Goal: Check status: Check status

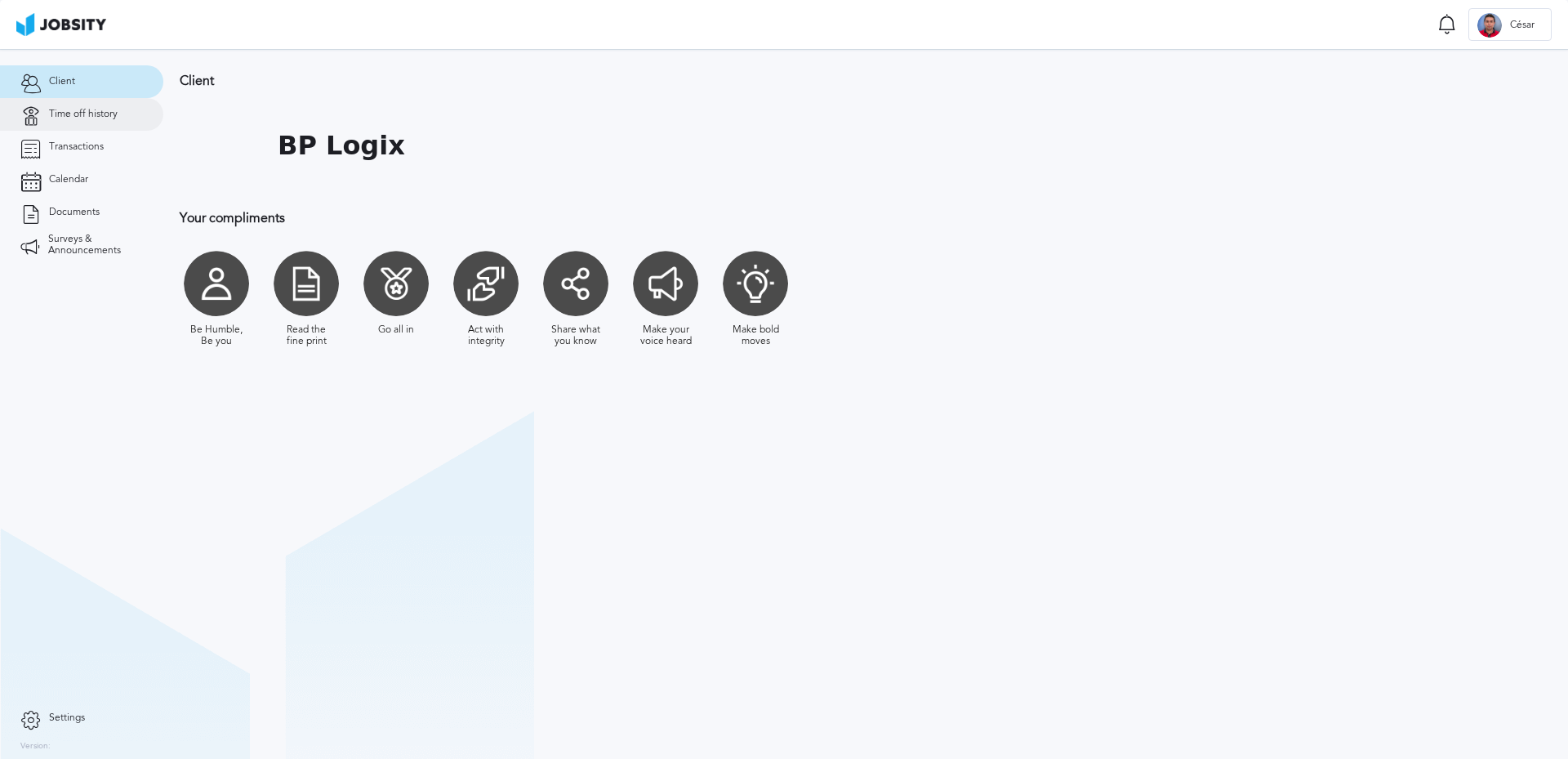
click at [54, 120] on link "Time off history" at bounding box center [82, 114] width 163 height 33
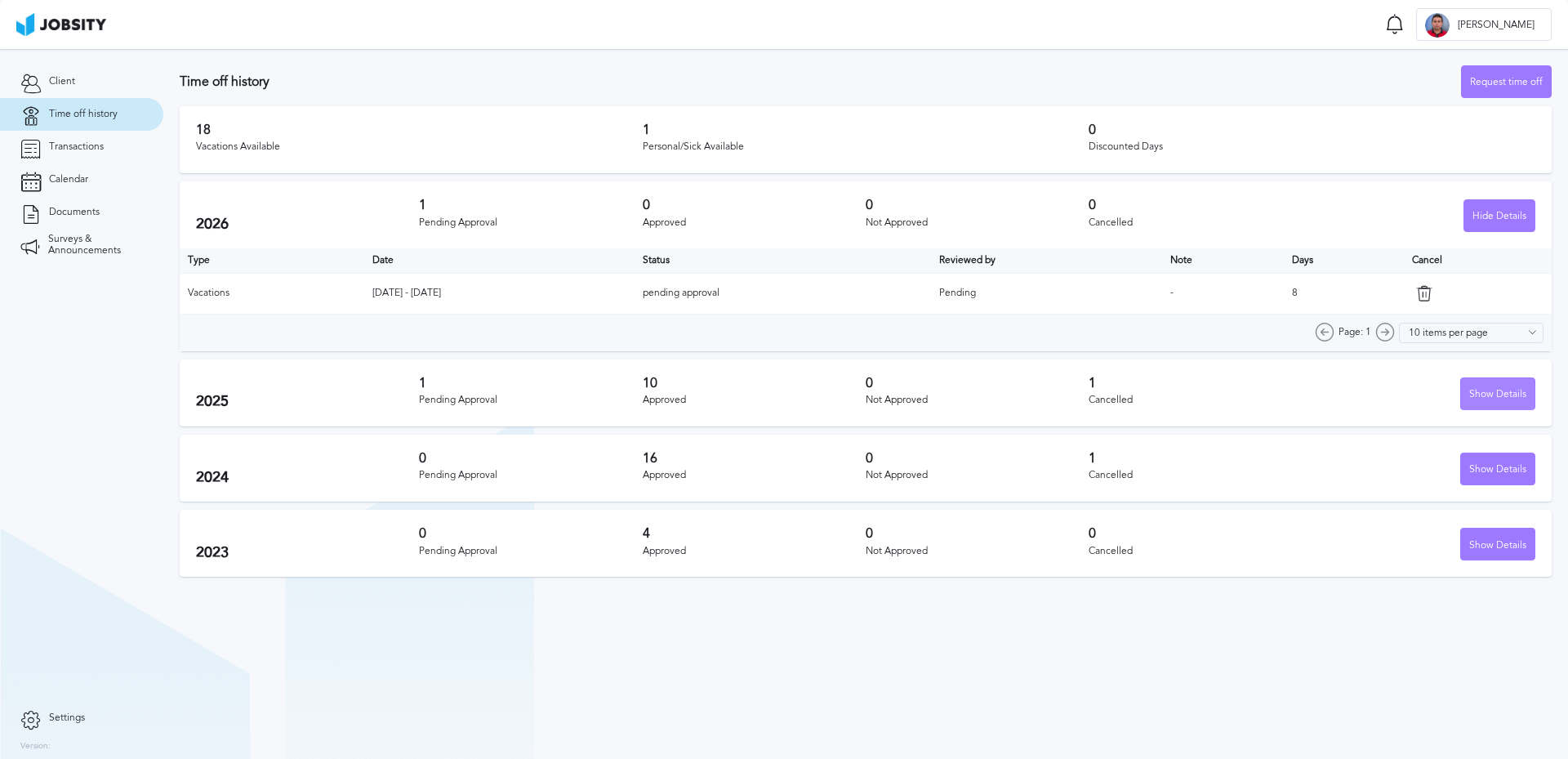
click at [1504, 386] on div "Show Details" at bounding box center [1498, 395] width 73 height 33
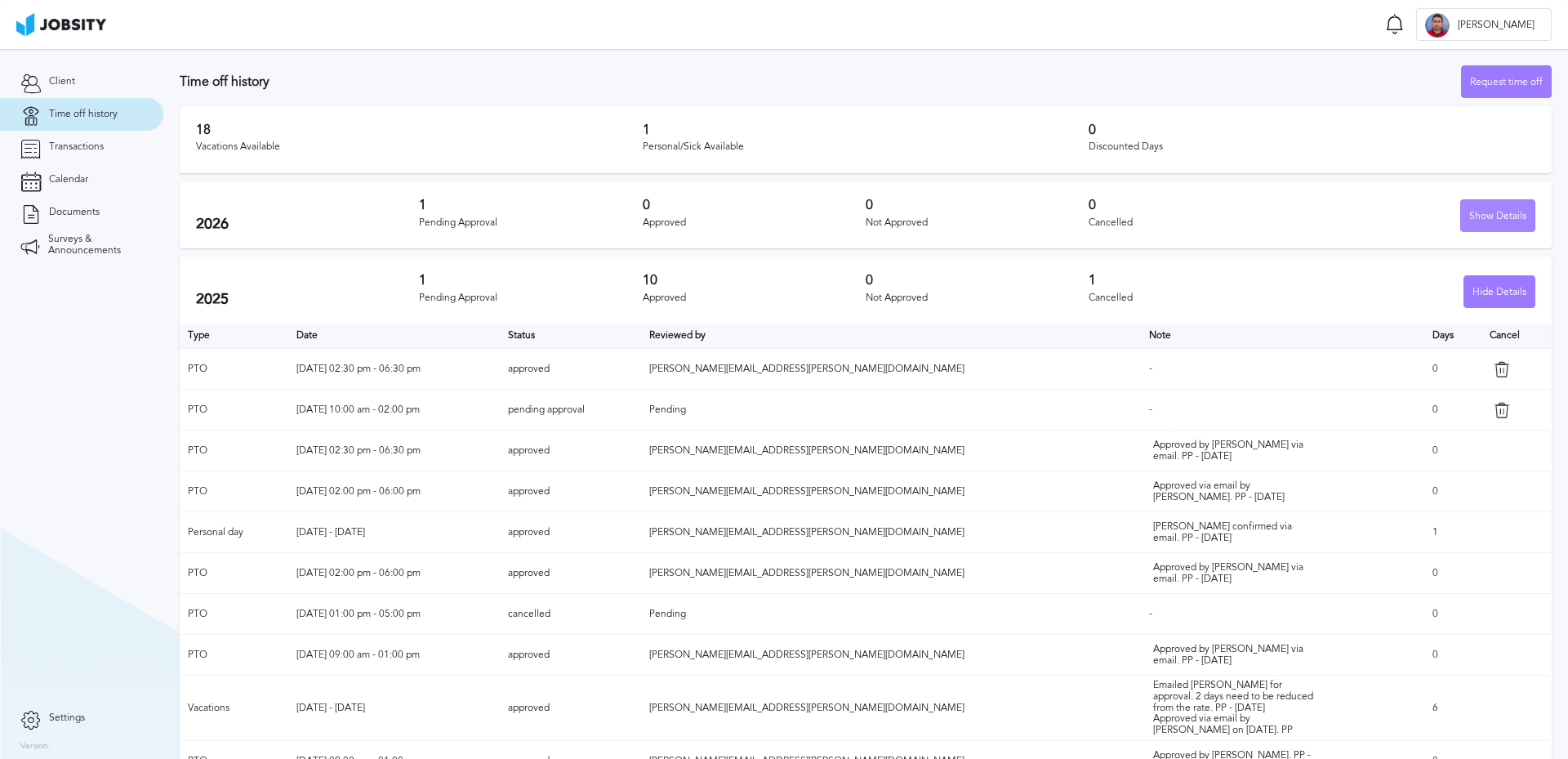
click at [1461, 220] on div "Show Details" at bounding box center [1498, 216] width 73 height 33
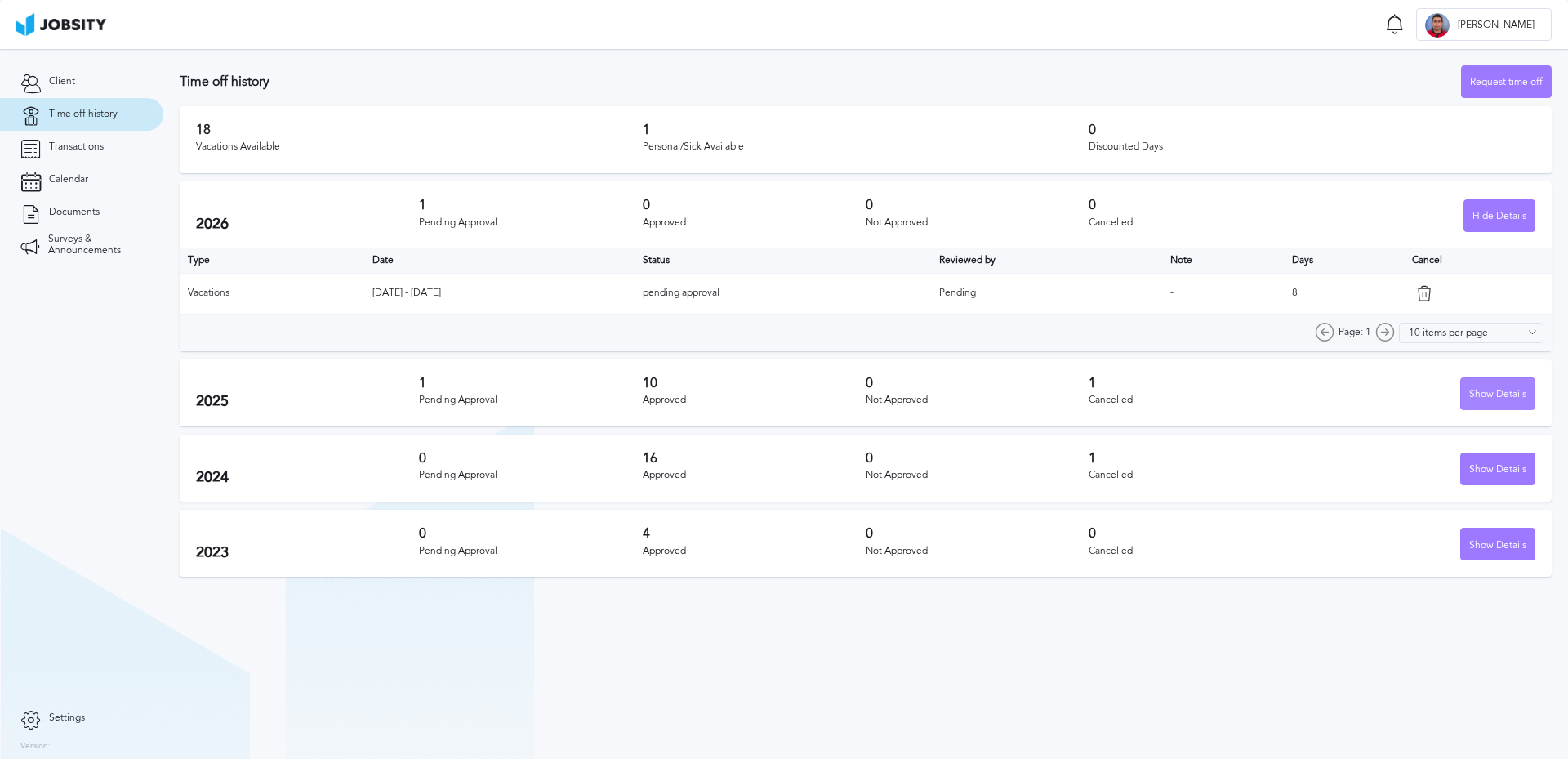
click at [1486, 400] on div "Show Details" at bounding box center [1498, 395] width 73 height 33
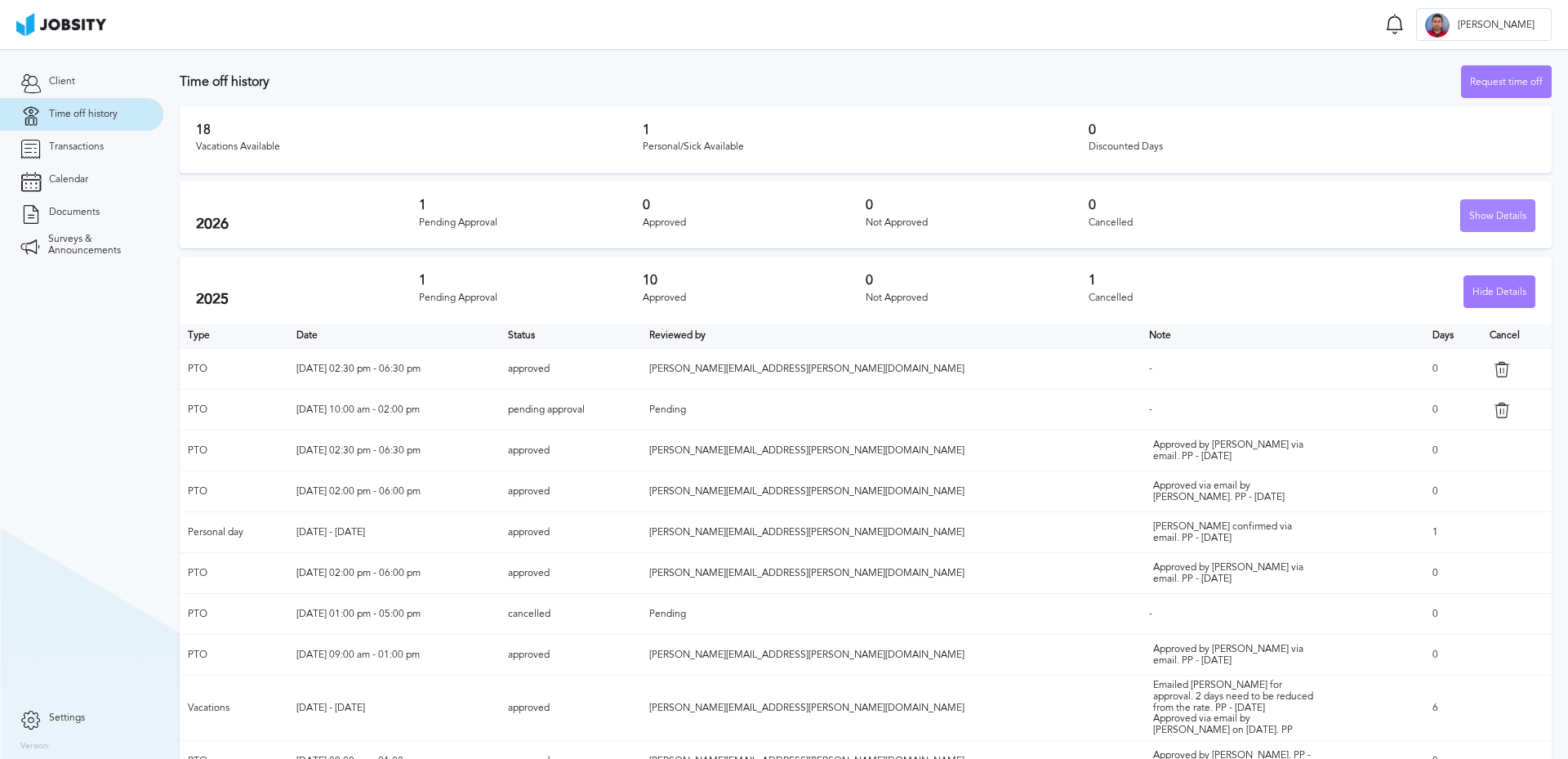
click at [1461, 225] on div "Show Details" at bounding box center [1498, 216] width 73 height 33
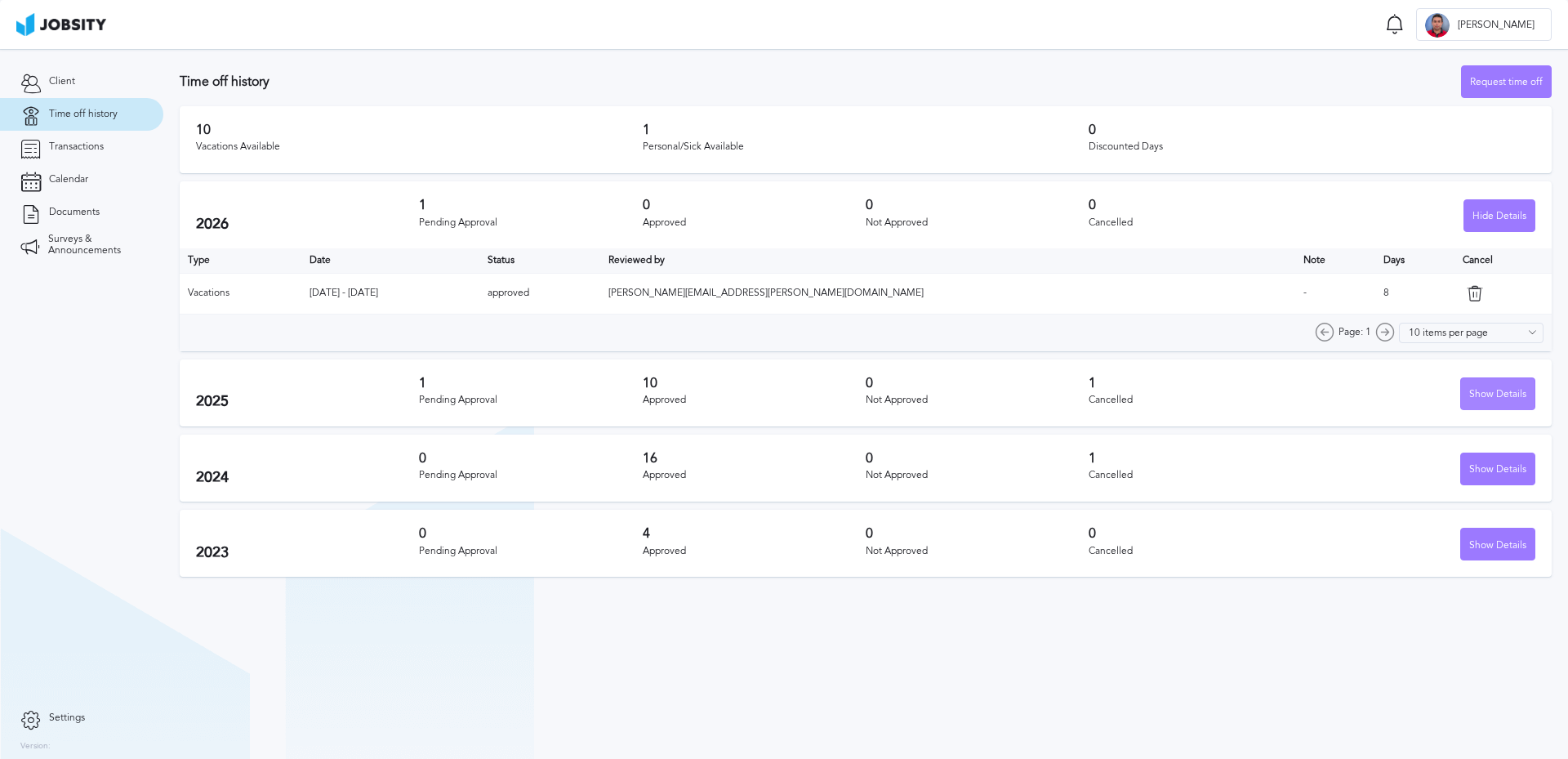
click at [1509, 394] on div "Show Details" at bounding box center [1498, 395] width 73 height 33
